Goal: Task Accomplishment & Management: Use online tool/utility

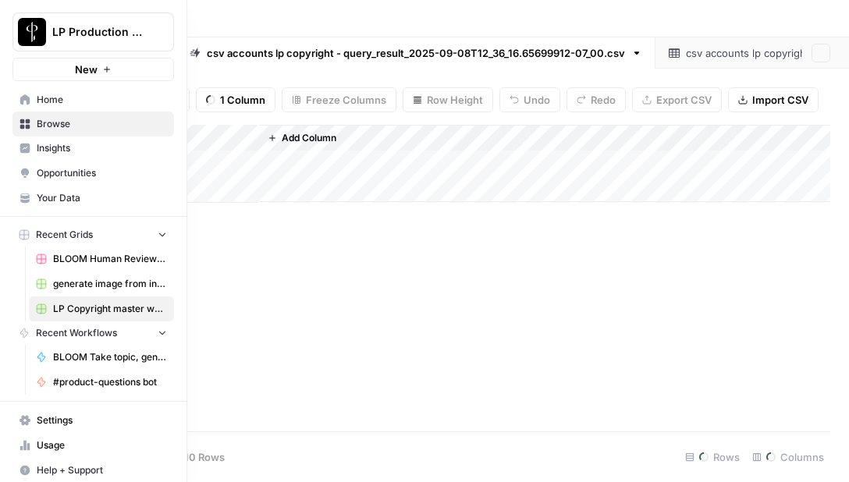
type input "**********"
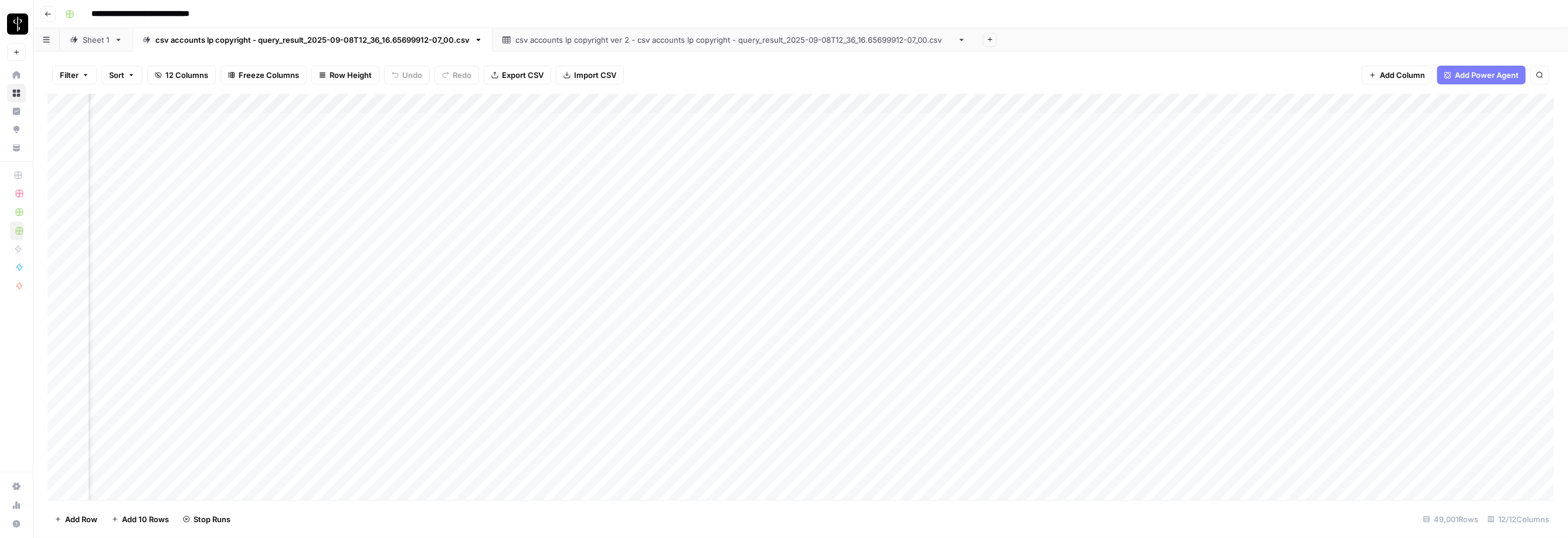
scroll to position [0, 180]
click at [637, 124] on div "Add Column" at bounding box center [800, 297] width 1506 height 407
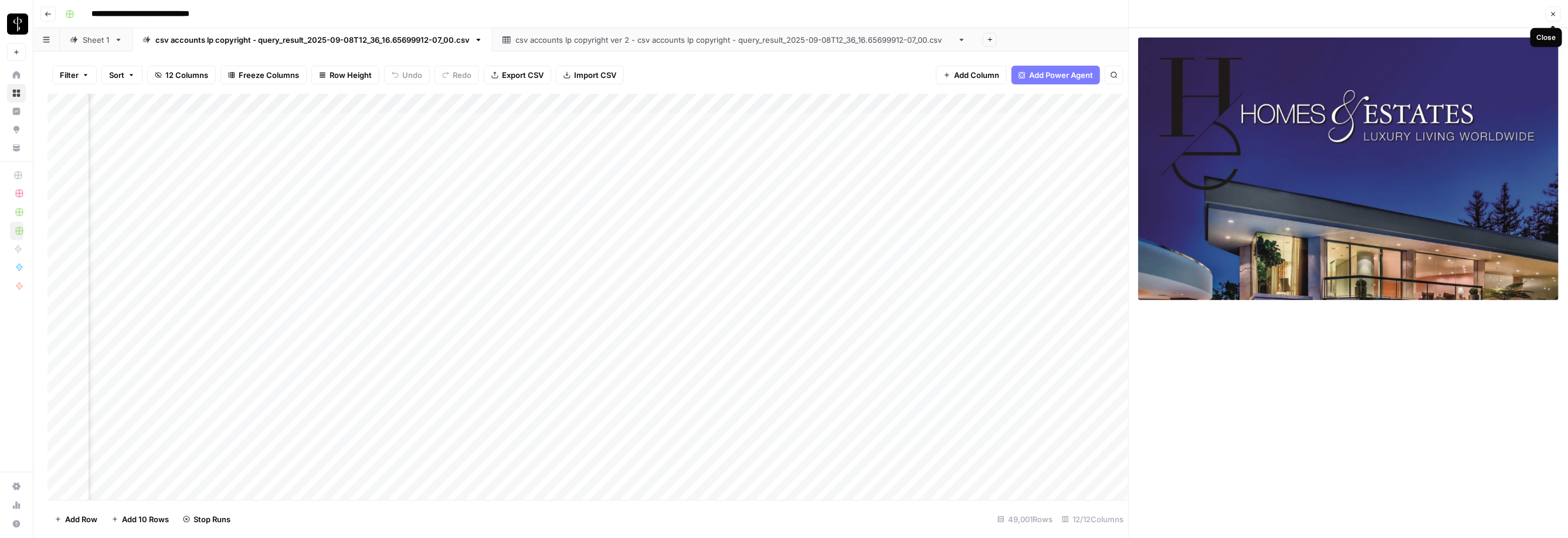
click at [637, 14] on button "Close" at bounding box center [1553, 14] width 15 height 15
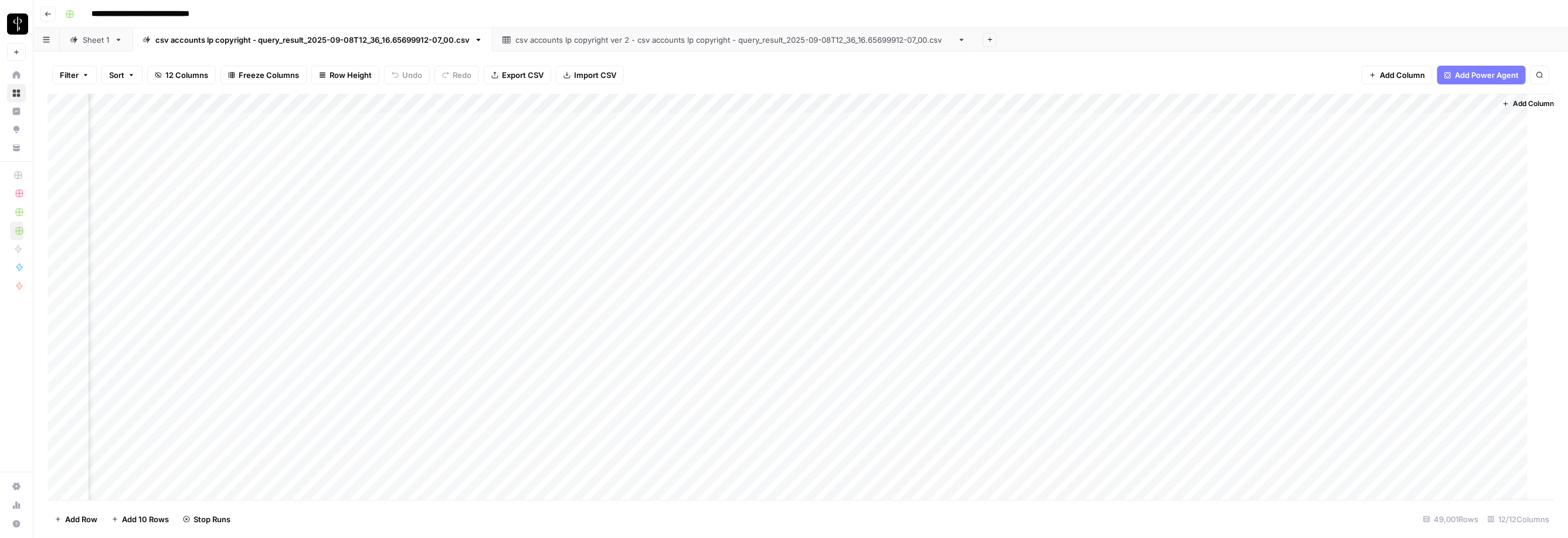
scroll to position [0, 165]
click at [637, 138] on div "Add Column" at bounding box center [800, 297] width 1506 height 407
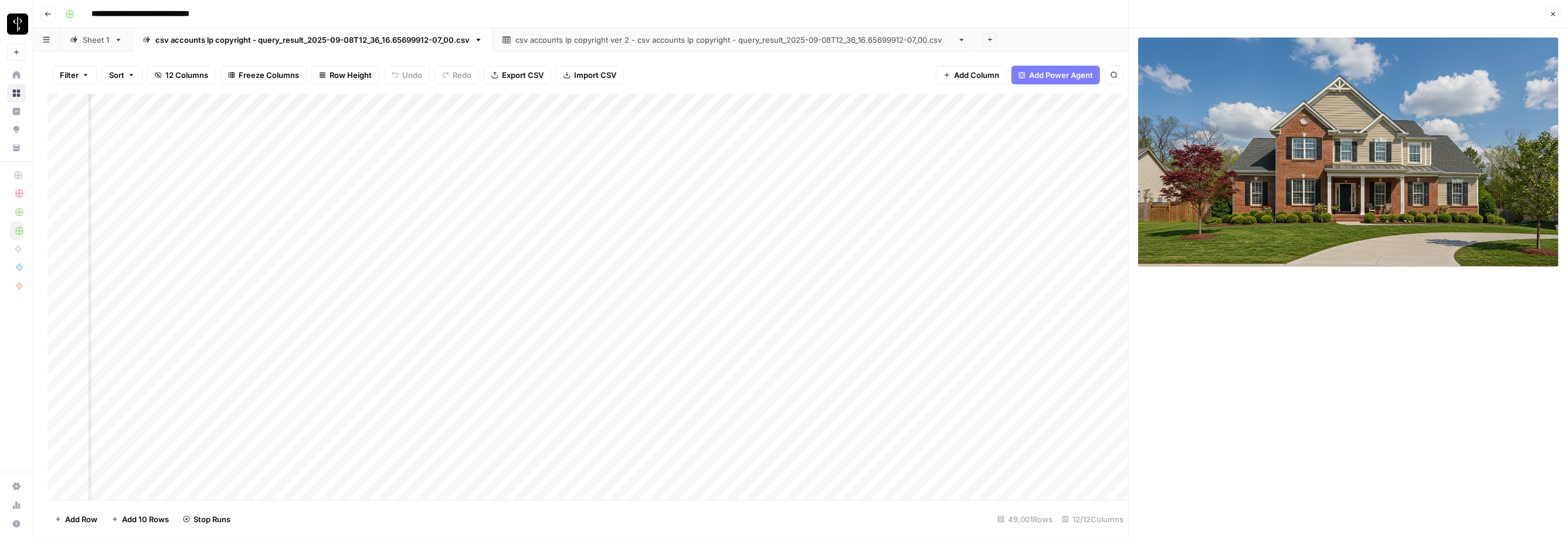
click at [637, 18] on button "Close" at bounding box center [1553, 14] width 15 height 15
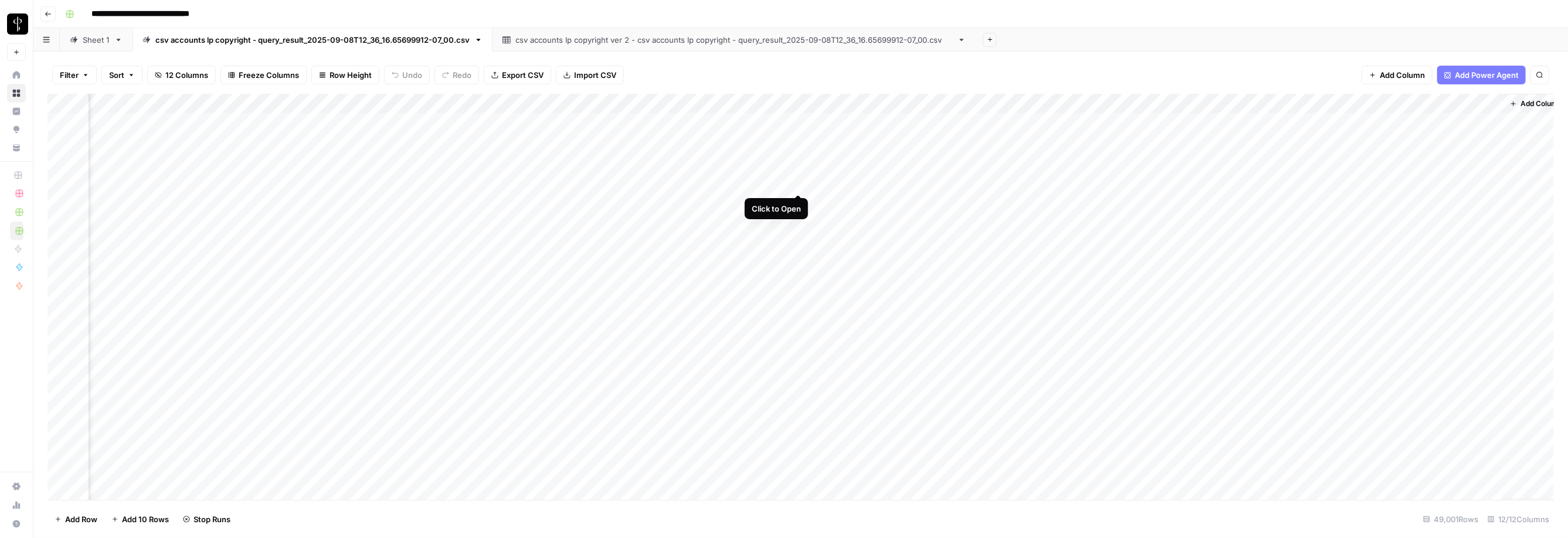
click at [637, 182] on div "Add Column" at bounding box center [800, 297] width 1506 height 407
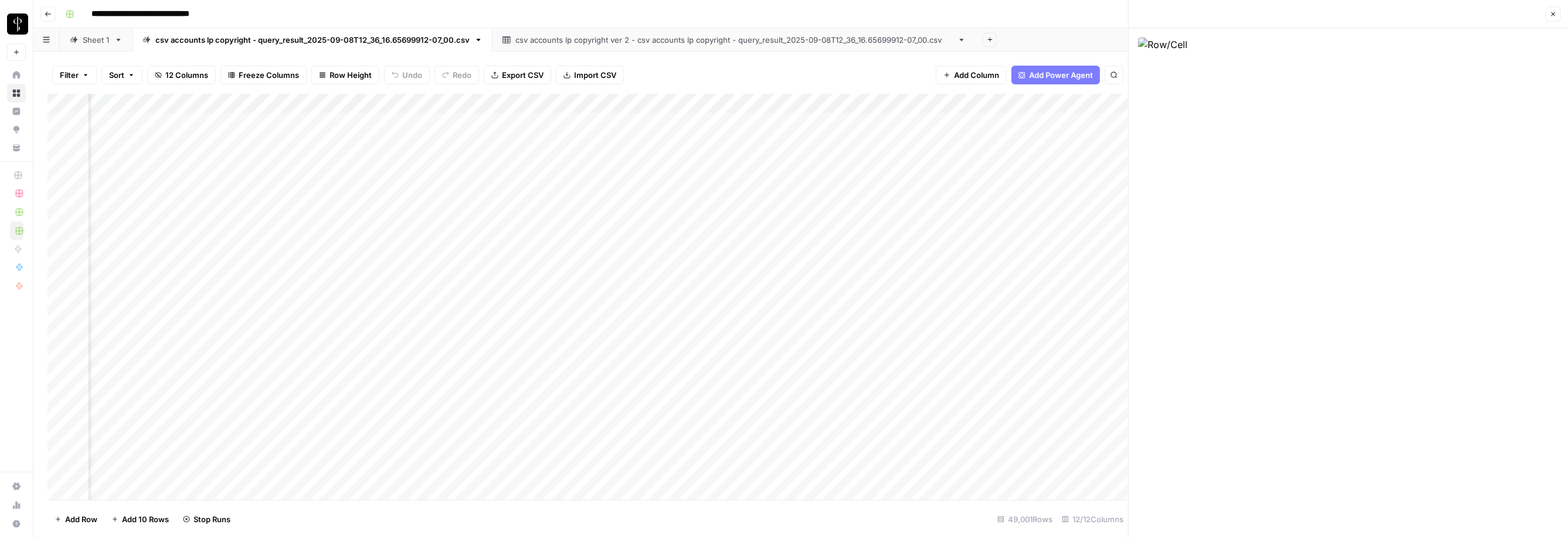
click at [637, 16] on icon "button" at bounding box center [1553, 14] width 4 height 4
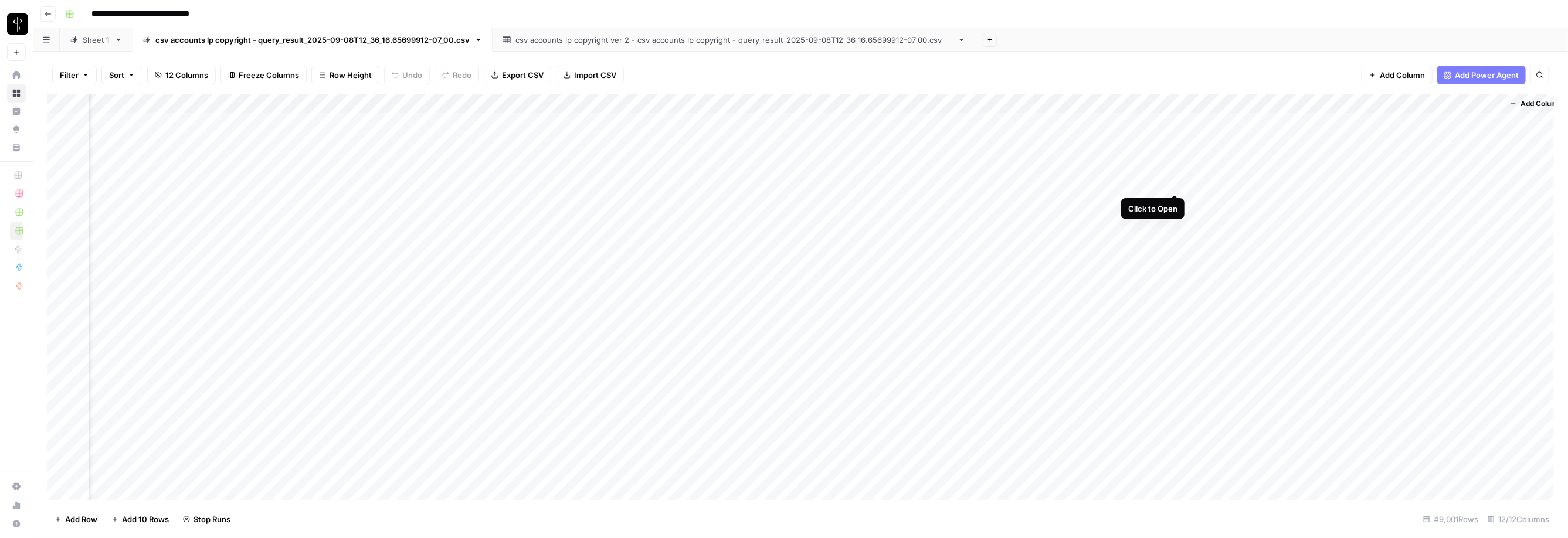
click at [637, 180] on div "Add Column" at bounding box center [800, 297] width 1506 height 407
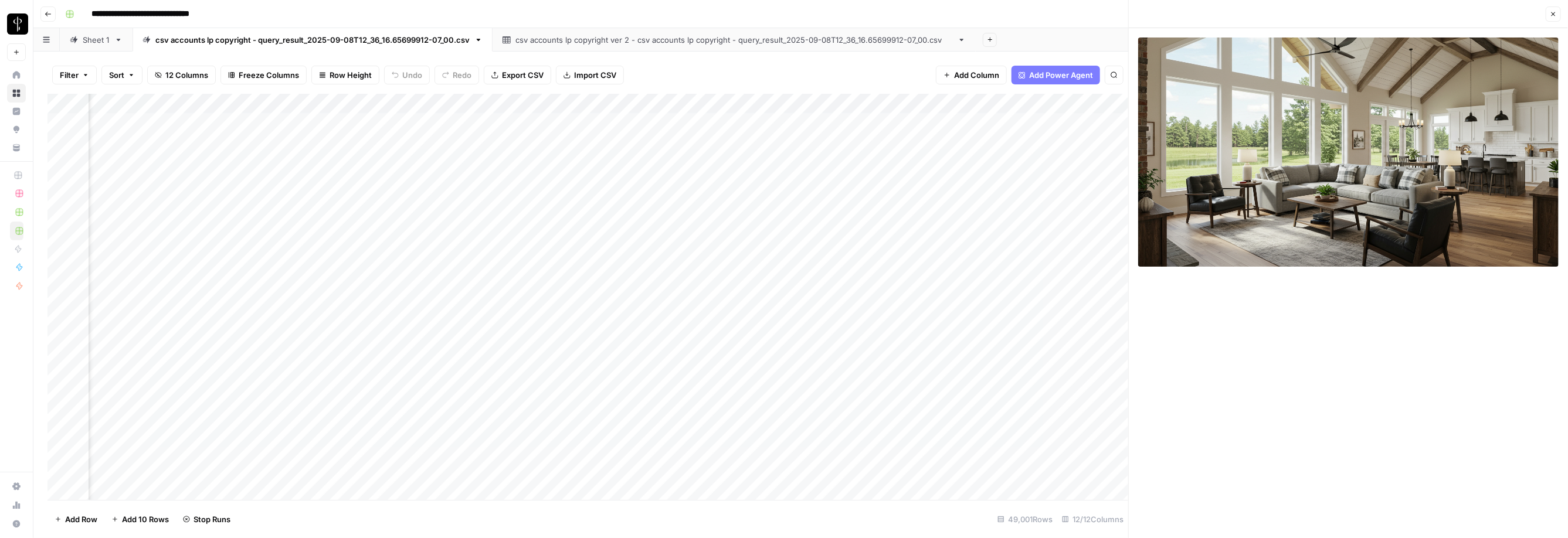
click at [637, 361] on div "Add Column" at bounding box center [588, 297] width 1080 height 407
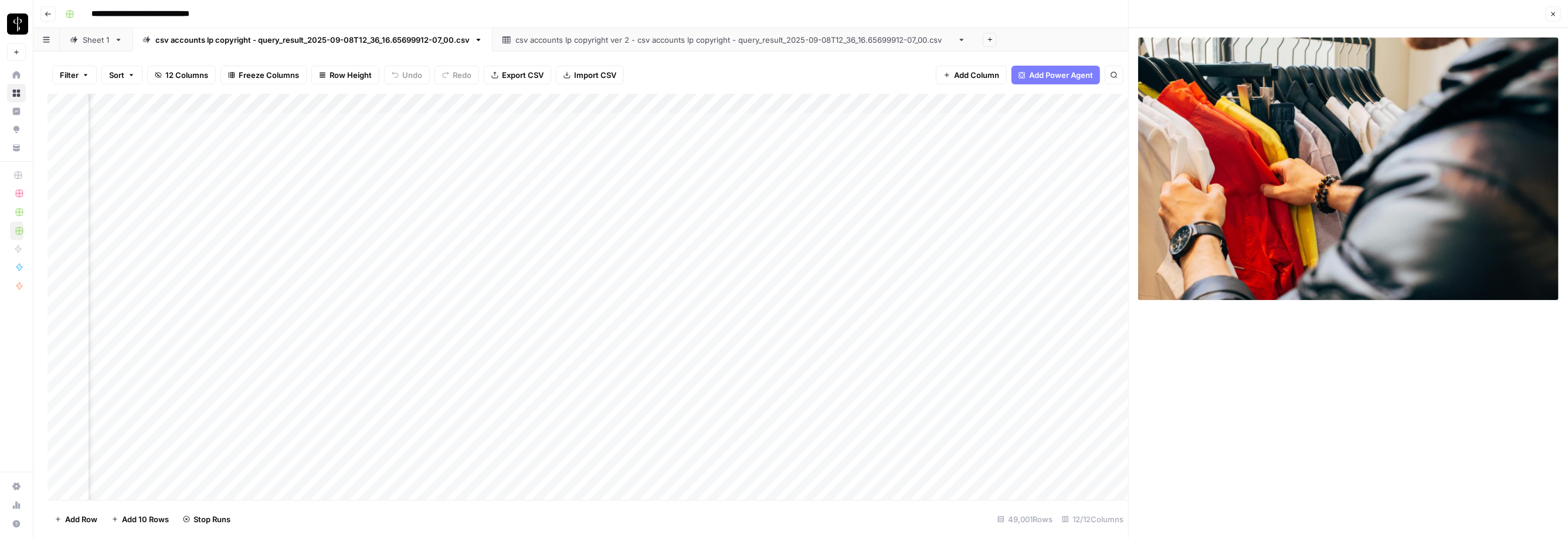
click at [637, 361] on div "Add Column" at bounding box center [588, 297] width 1080 height 407
click at [637, 7] on button "Close" at bounding box center [1553, 14] width 15 height 15
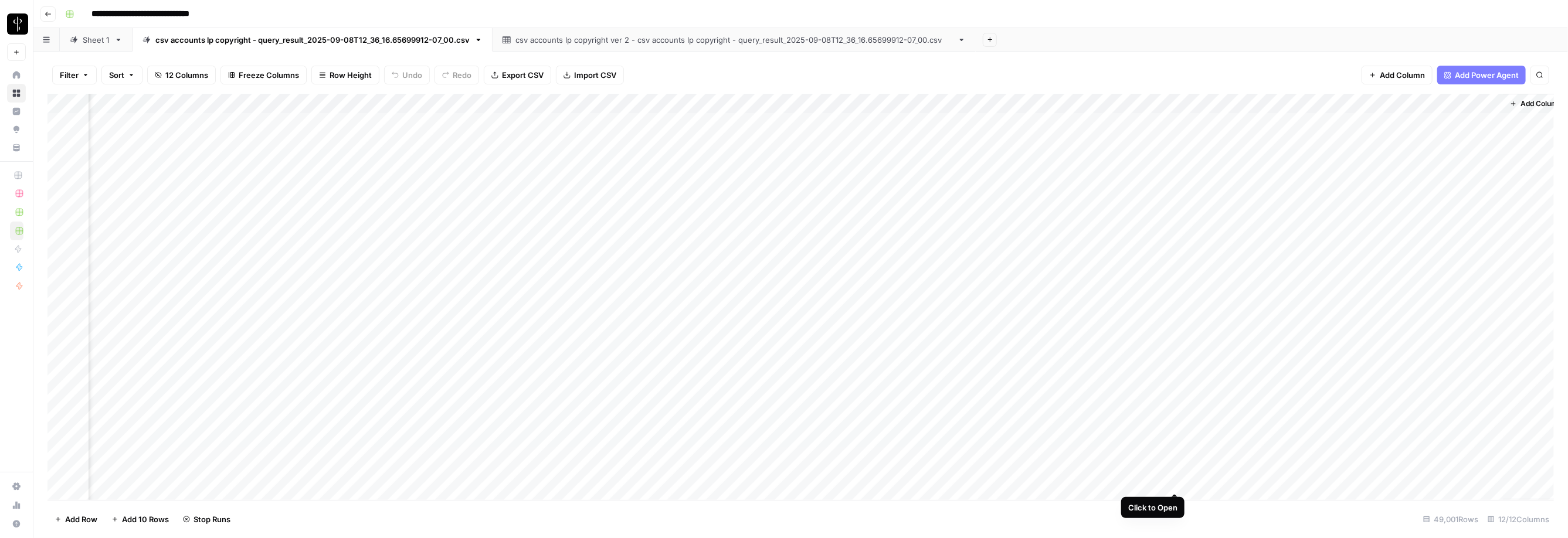
click at [637, 361] on div "Add Column" at bounding box center [800, 297] width 1506 height 407
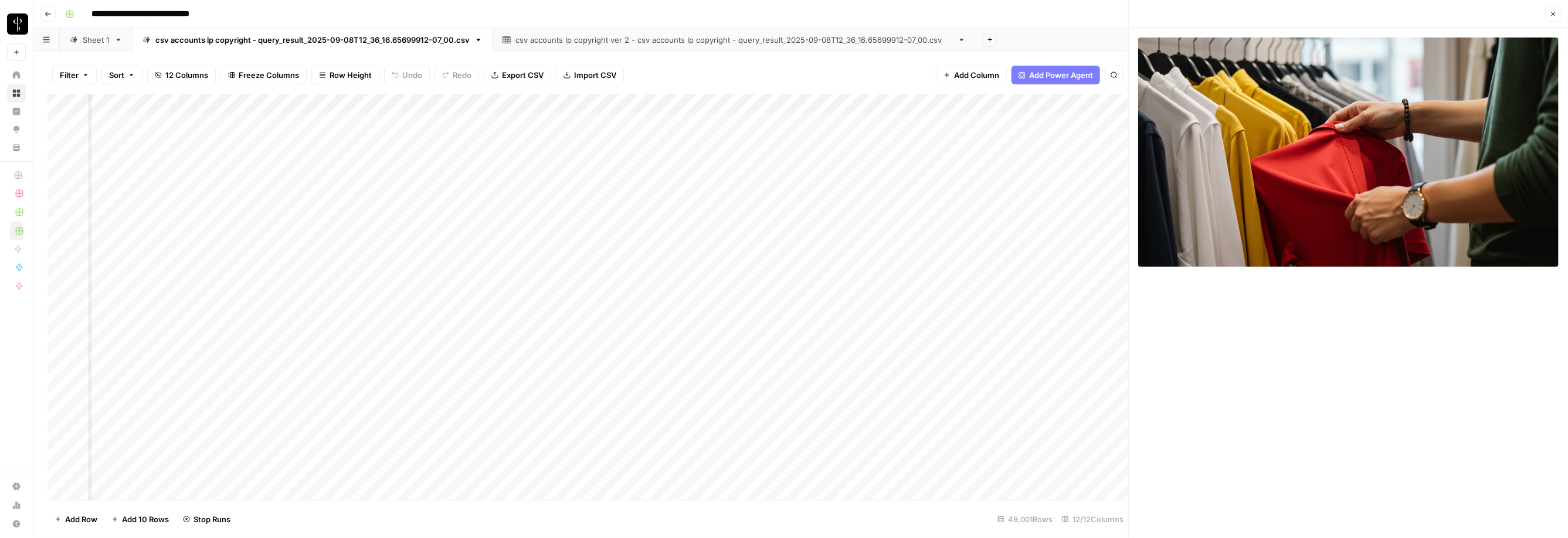
click at [637, 17] on button "Close" at bounding box center [1553, 14] width 15 height 15
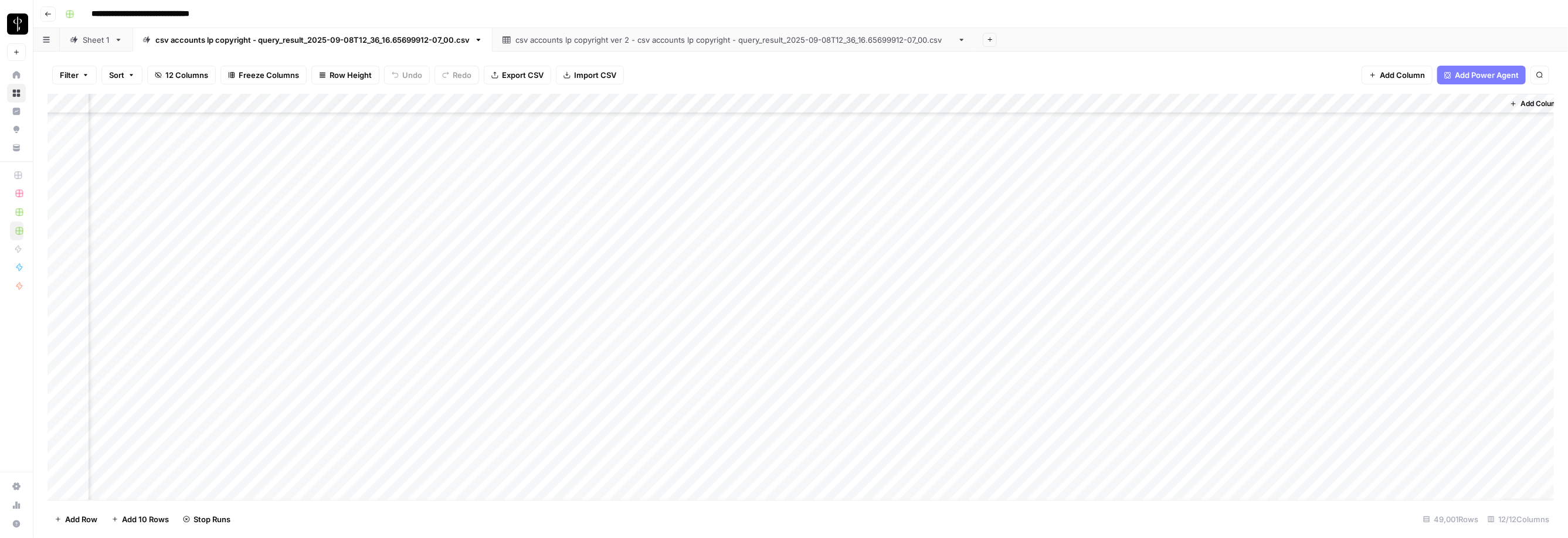
scroll to position [440, 165]
click at [637, 260] on div "Add Column" at bounding box center [800, 297] width 1506 height 407
click at [557, 245] on div "Add Column" at bounding box center [800, 297] width 1506 height 407
click at [637, 245] on div "Add Column" at bounding box center [800, 297] width 1506 height 407
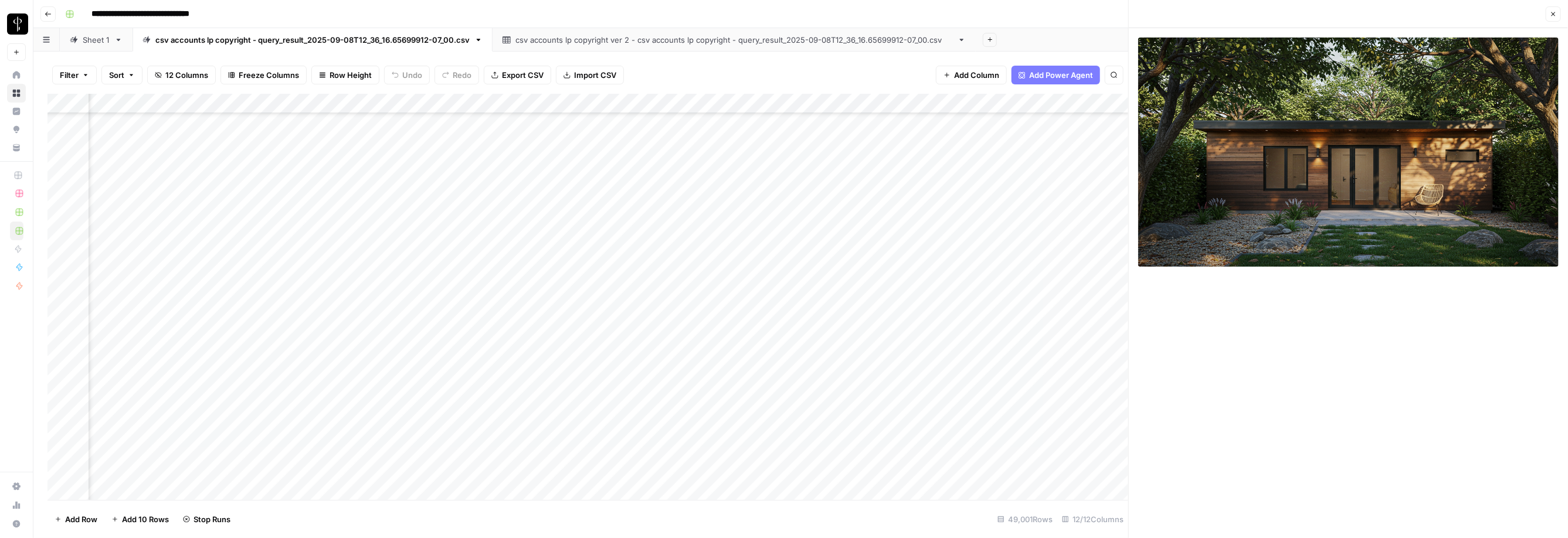
click at [637, 12] on div "Close" at bounding box center [1553, 14] width 15 height 15
click at [637, 249] on div "Add Column" at bounding box center [588, 297] width 1080 height 407
click at [637, 184] on div "Add Column" at bounding box center [588, 297] width 1080 height 407
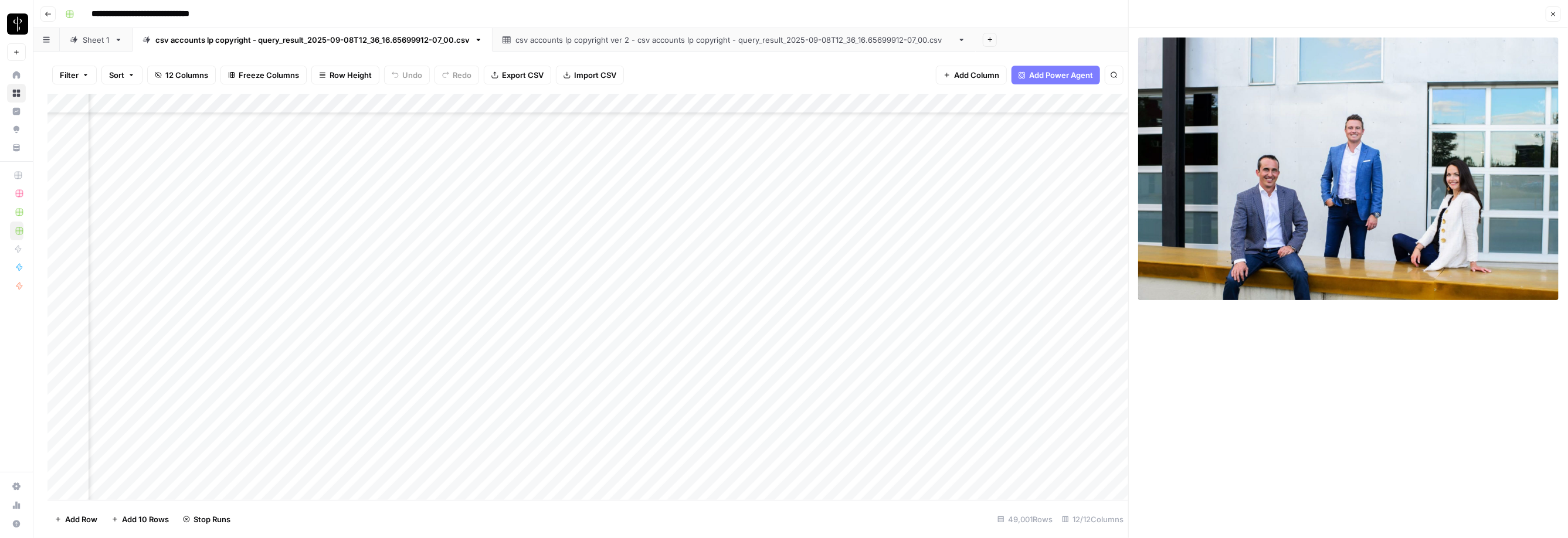
click at [637, 143] on div "Add Column" at bounding box center [588, 297] width 1080 height 407
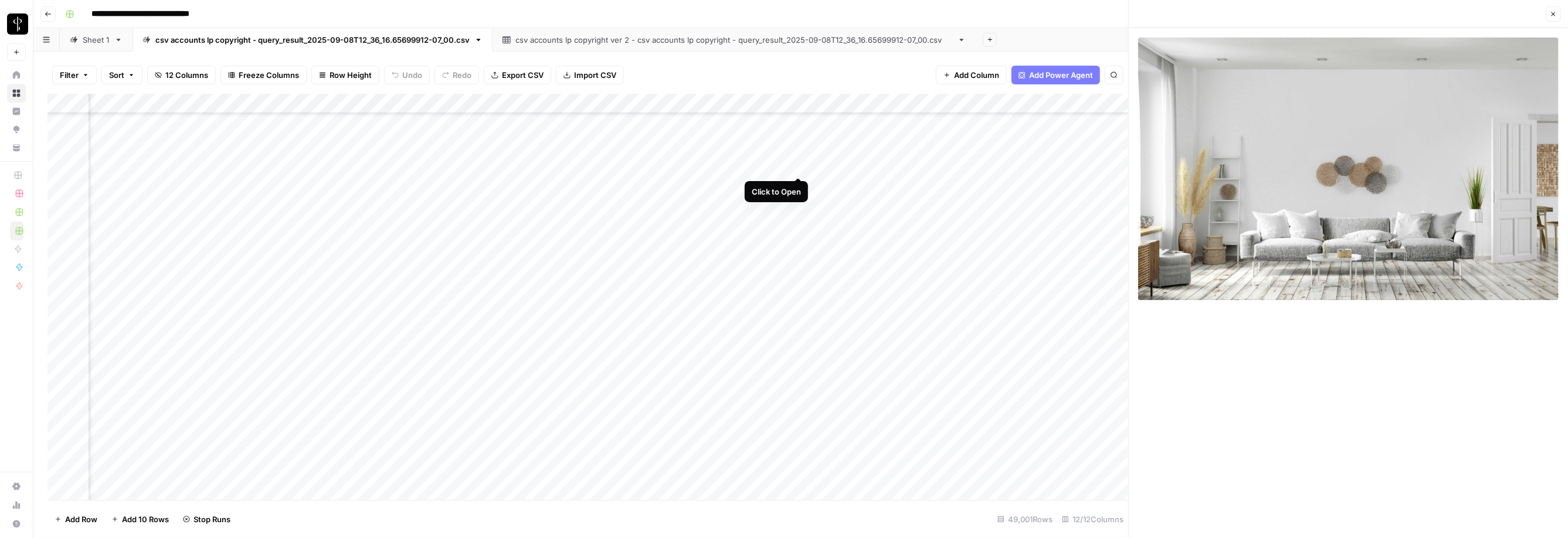
click at [637, 165] on div "Add Column" at bounding box center [588, 297] width 1080 height 407
click at [637, 236] on div "Add Column" at bounding box center [588, 297] width 1080 height 407
click at [637, 243] on div "Add Column" at bounding box center [588, 297] width 1080 height 407
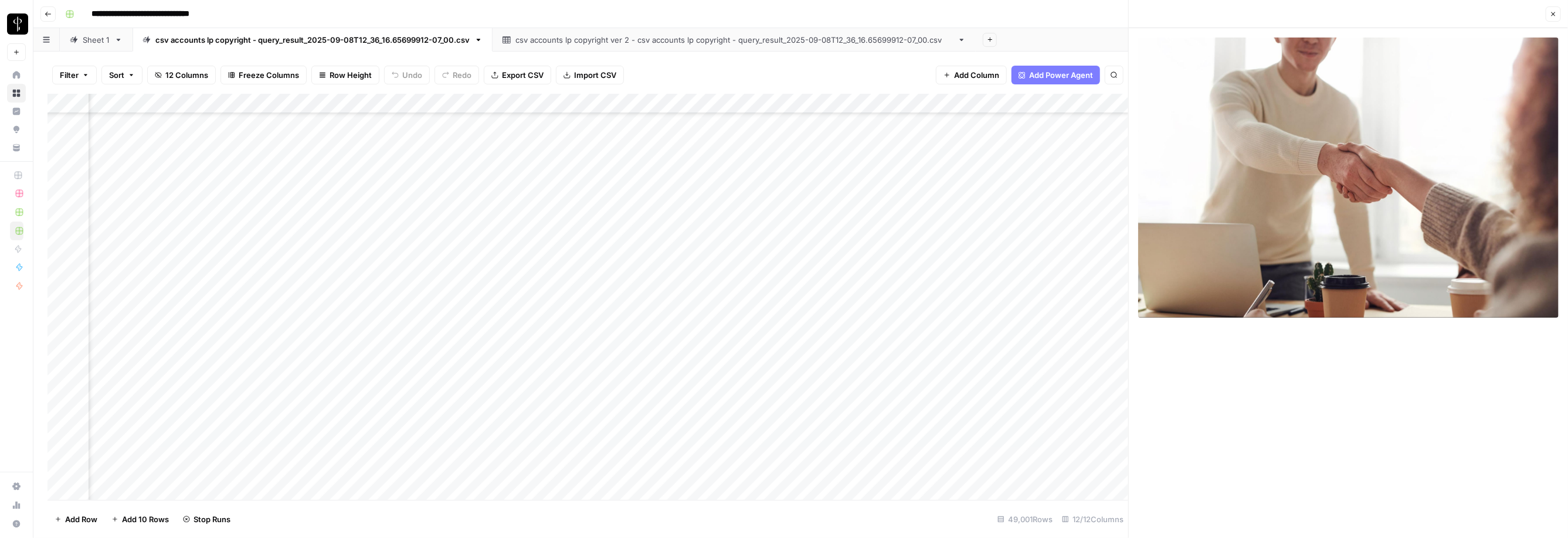
click at [637, 249] on div "Add Column" at bounding box center [588, 297] width 1080 height 407
click at [637, 264] on div "Add Column" at bounding box center [588, 297] width 1080 height 407
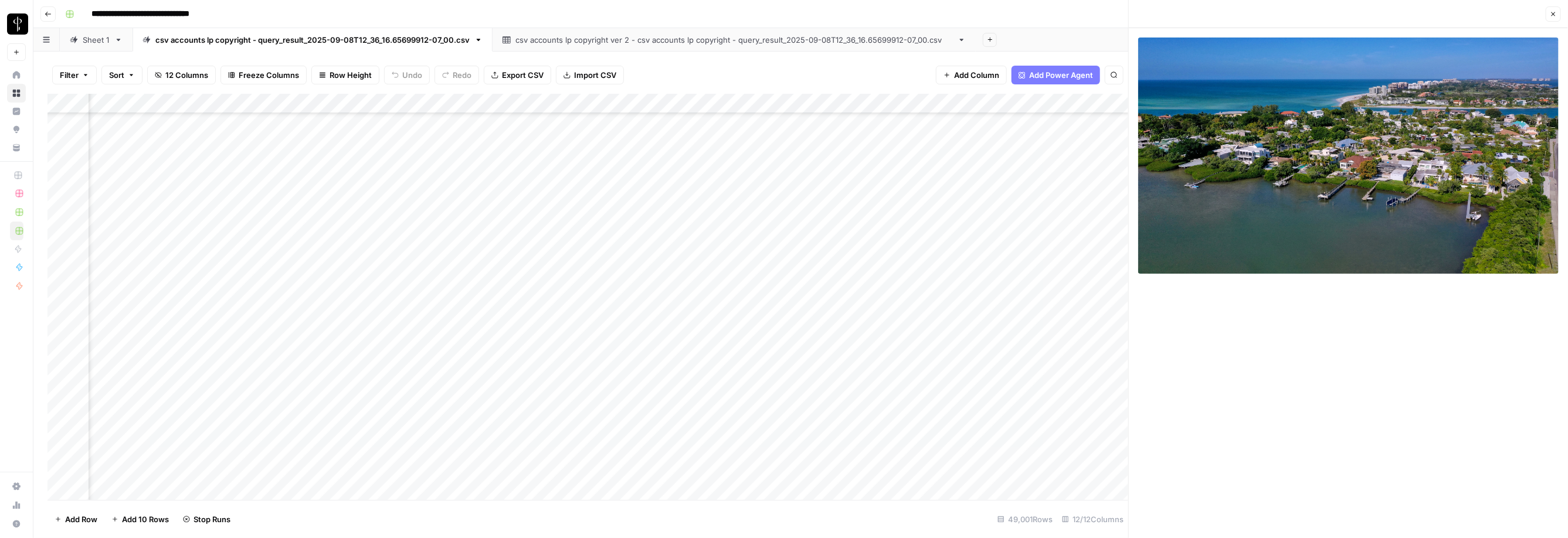
click at [637, 12] on icon "button" at bounding box center [1552, 14] width 7 height 7
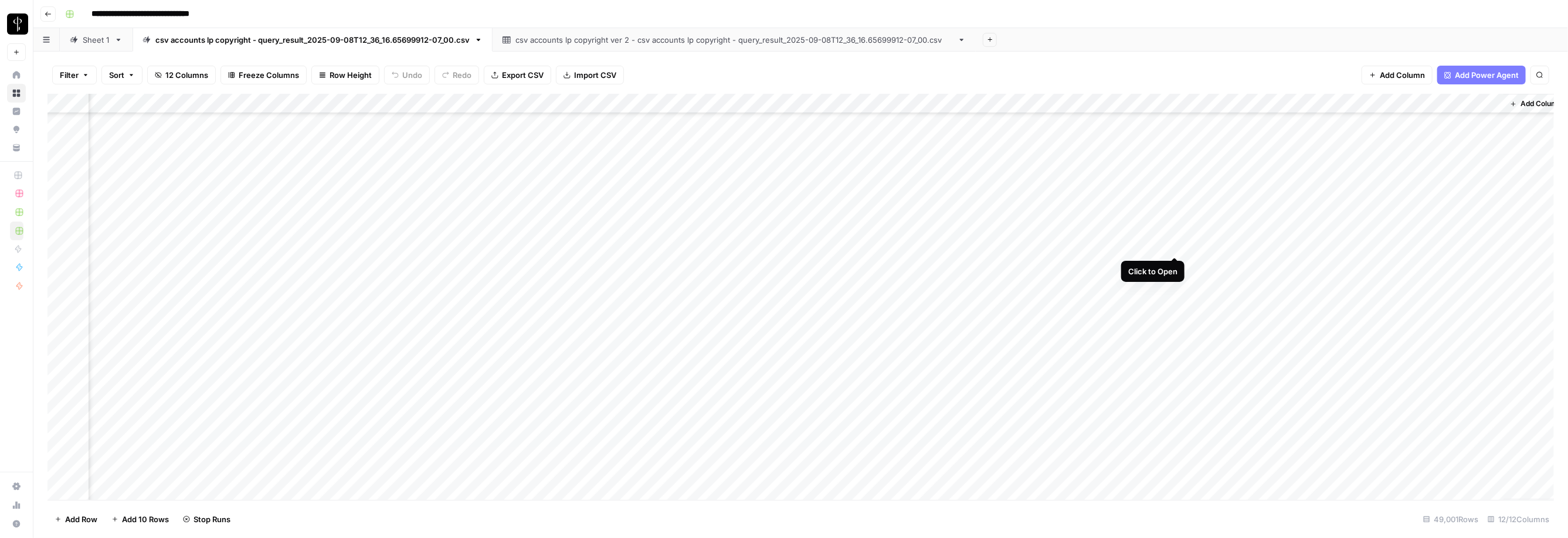
click at [637, 242] on div "Add Column" at bounding box center [800, 297] width 1506 height 407
click at [237, 183] on div "Add Column" at bounding box center [800, 297] width 1506 height 407
click at [212, 323] on div "Add Column" at bounding box center [800, 297] width 1506 height 407
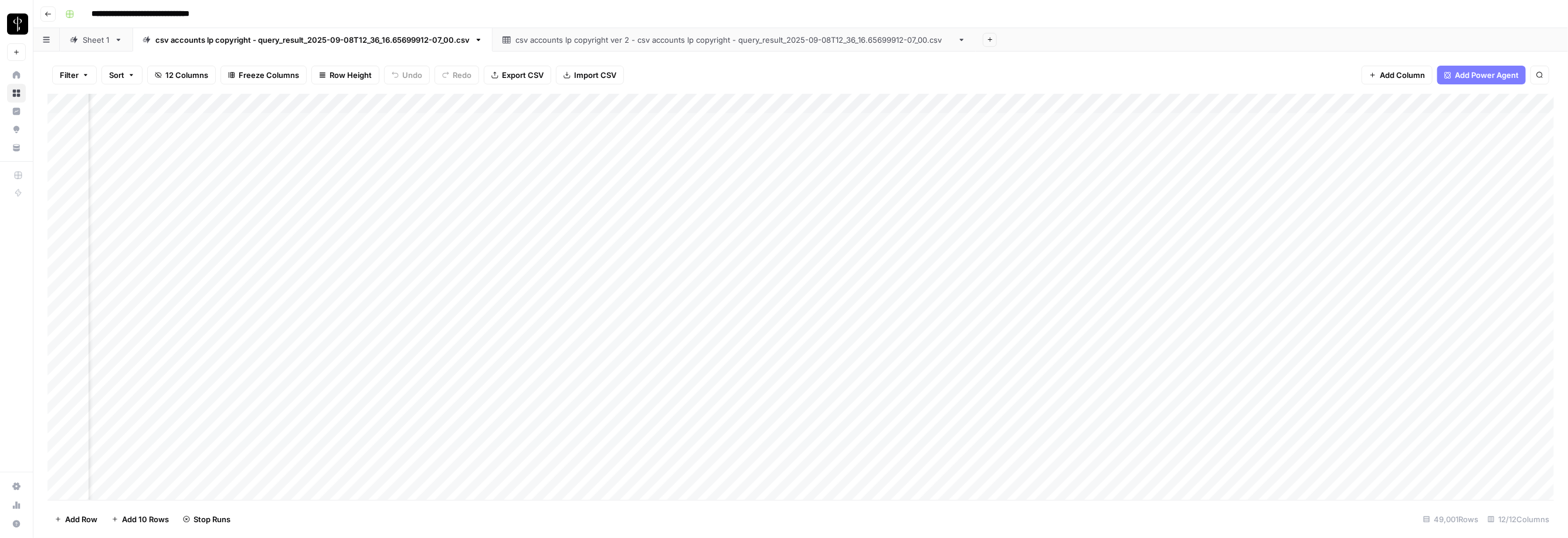
scroll to position [0, 56]
click at [600, 167] on div "Add Column" at bounding box center [800, 297] width 1506 height 407
click at [908, 162] on div "Add Column" at bounding box center [800, 297] width 1506 height 407
click at [1551, 12] on icon "button" at bounding box center [1552, 14] width 7 height 7
click at [1288, 162] on div "Add Column" at bounding box center [800, 297] width 1506 height 407
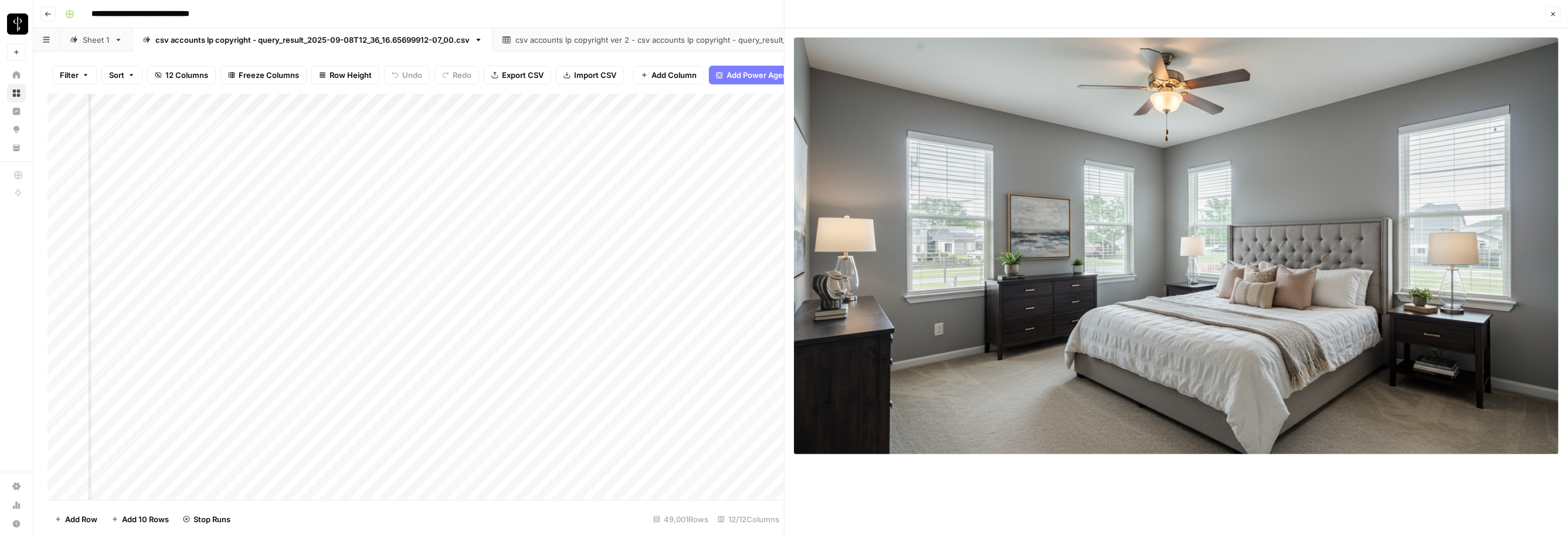
click at [1557, 15] on icon "button" at bounding box center [1552, 14] width 7 height 7
